Goal: Check status: Check status

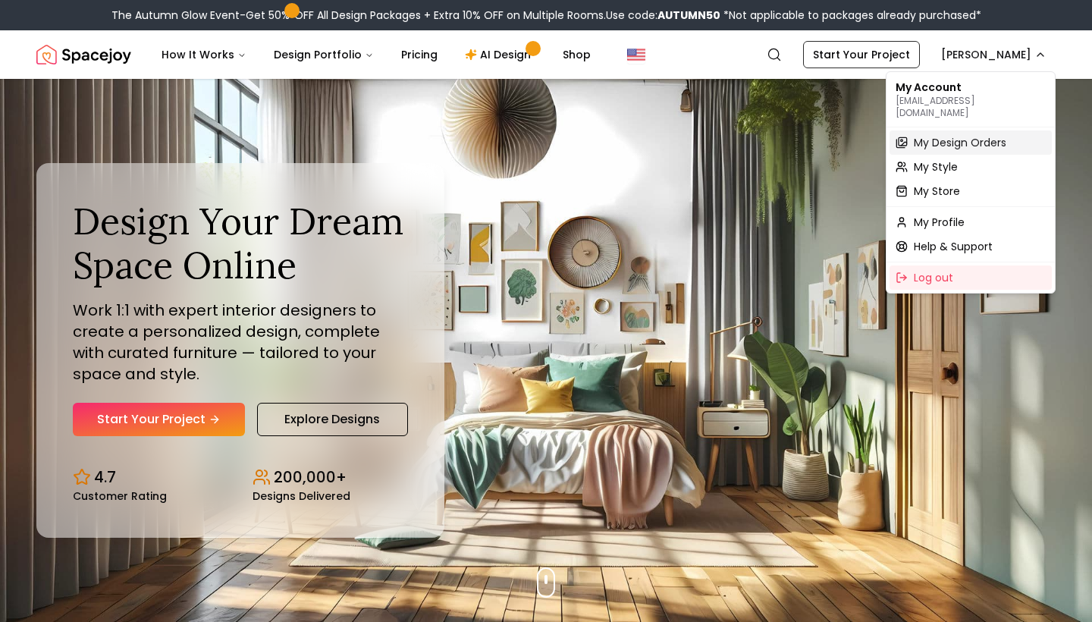
click at [949, 135] on span "My Design Orders" at bounding box center [960, 142] width 93 height 15
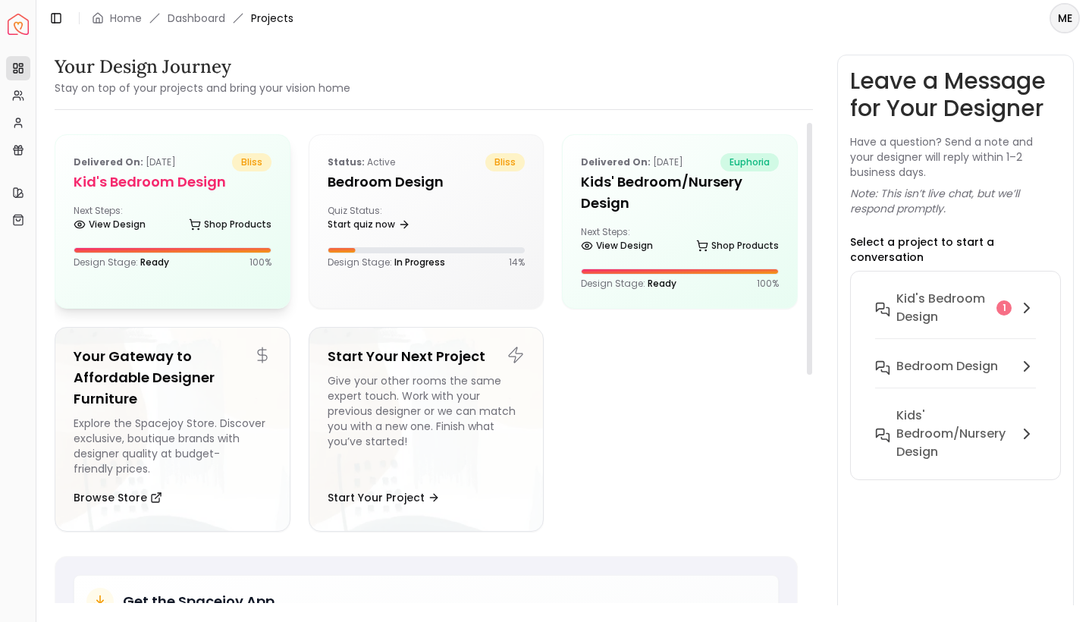
click at [176, 227] on div "View Design Shop Products" at bounding box center [173, 227] width 198 height 15
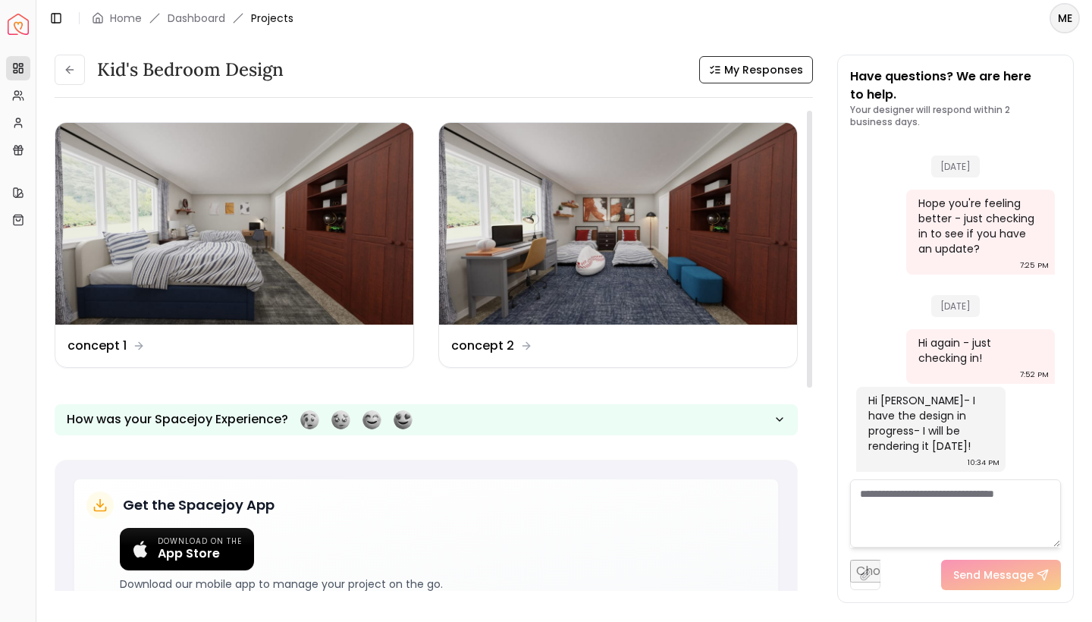
scroll to position [1, 0]
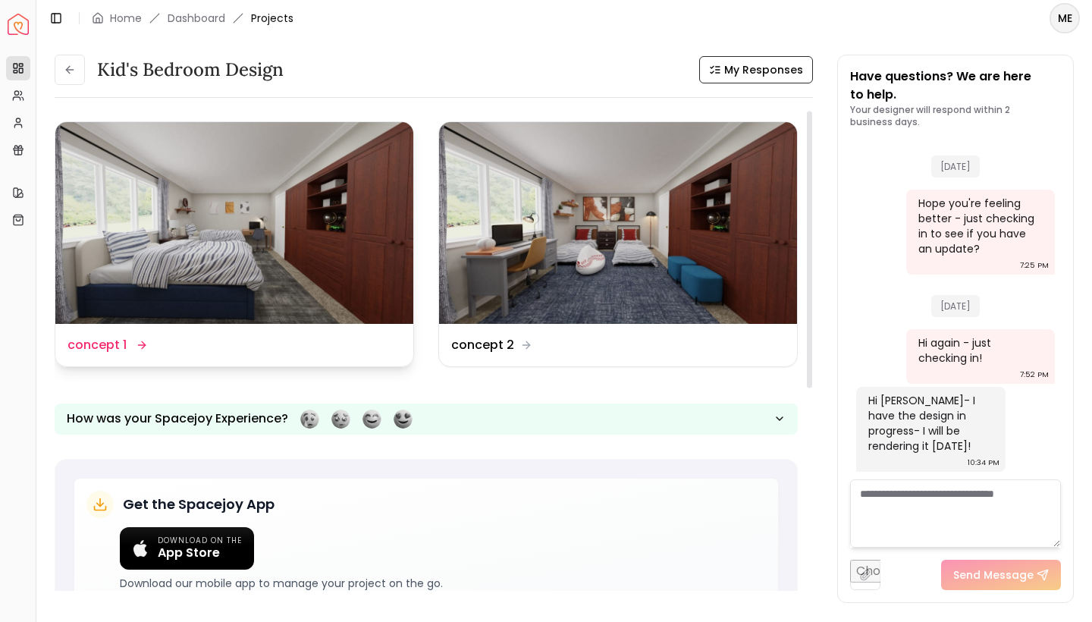
click at [204, 209] on img at bounding box center [234, 223] width 358 height 202
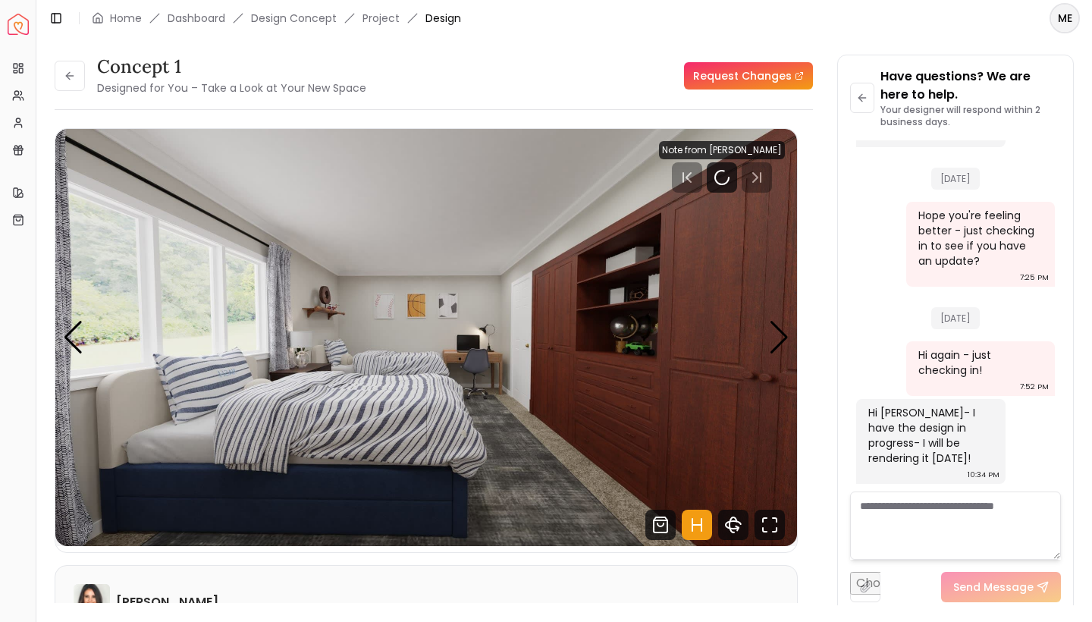
scroll to position [1708, 0]
